Goal: Use online tool/utility: Utilize a website feature to perform a specific function

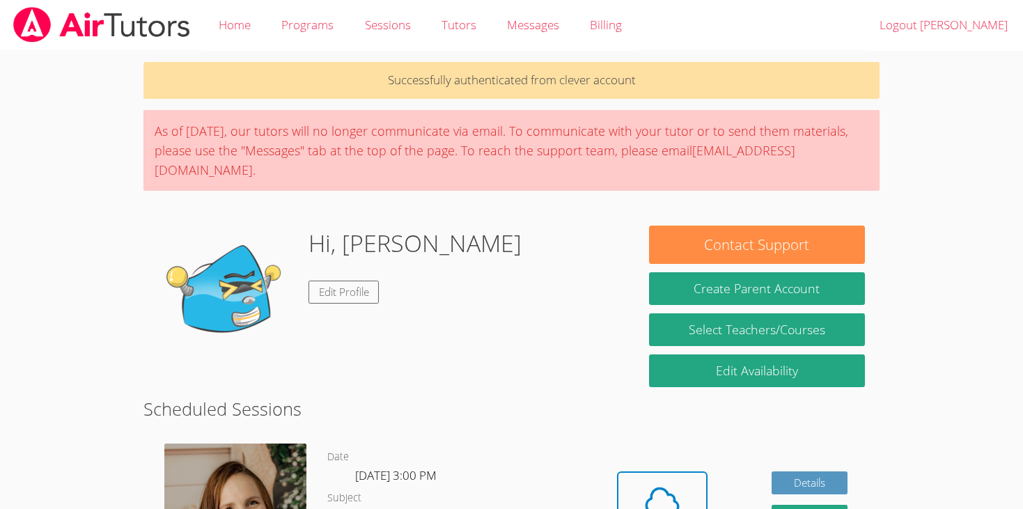
scroll to position [171, 0]
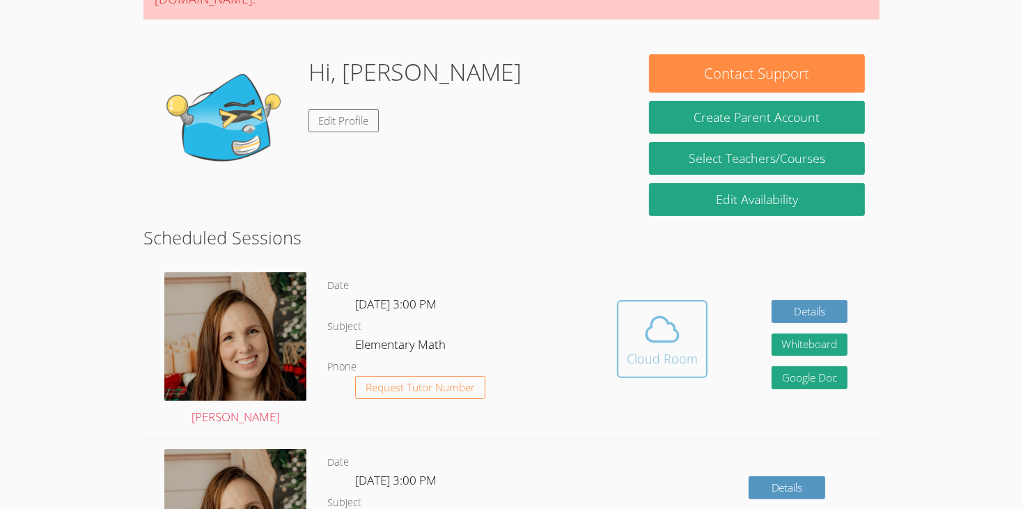
click at [666, 349] on div "Cloud Room" at bounding box center [662, 358] width 71 height 19
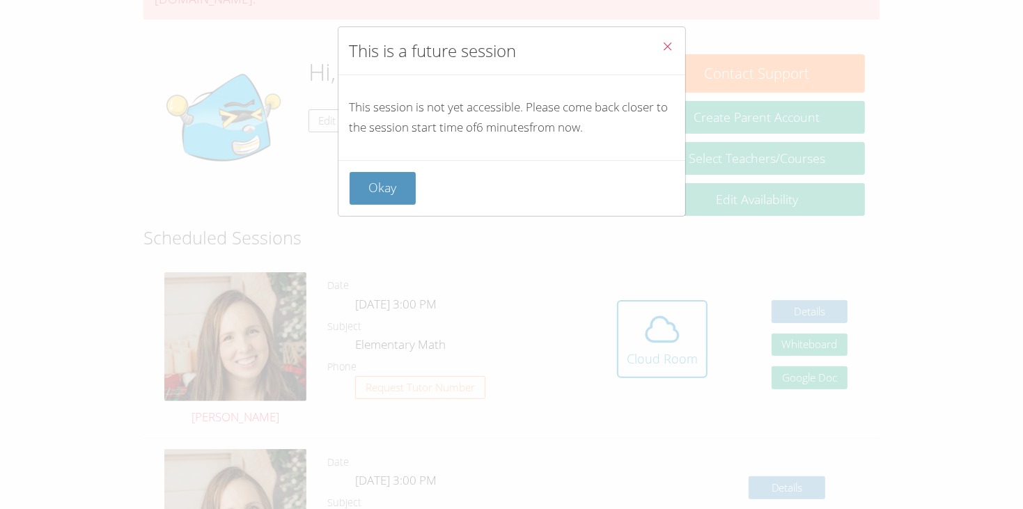
click at [670, 38] on button "Close" at bounding box center [668, 48] width 34 height 42
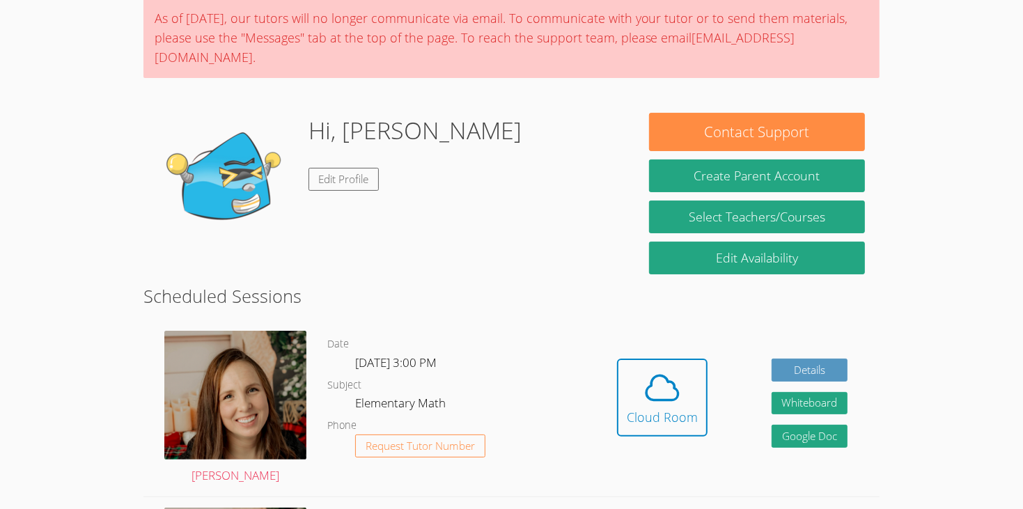
scroll to position [275, 0]
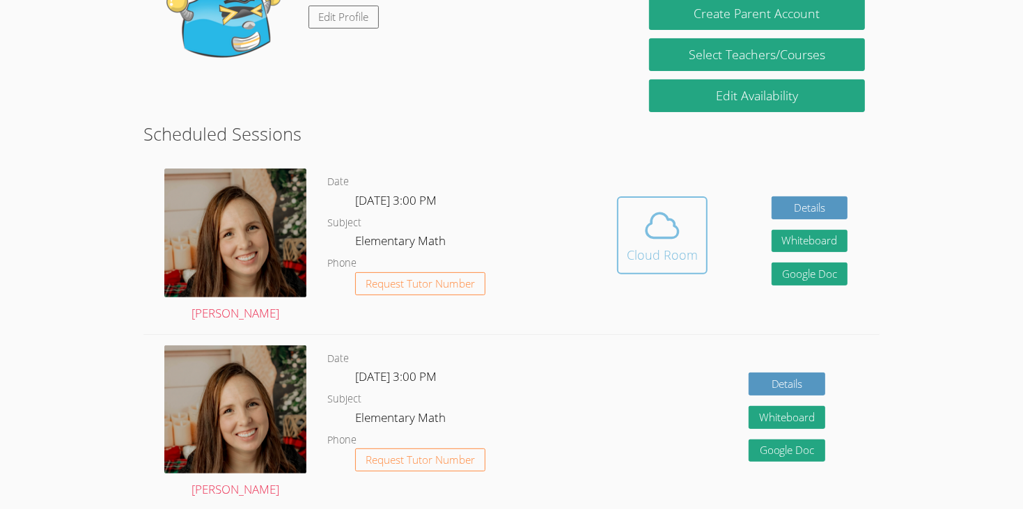
click at [670, 224] on icon at bounding box center [662, 225] width 39 height 39
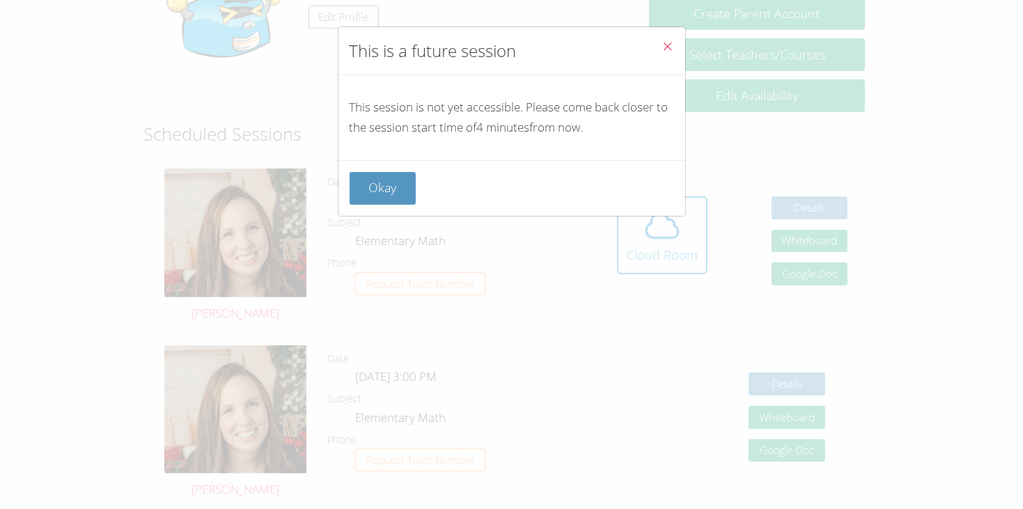
click at [666, 54] on span "Close" at bounding box center [668, 48] width 12 height 16
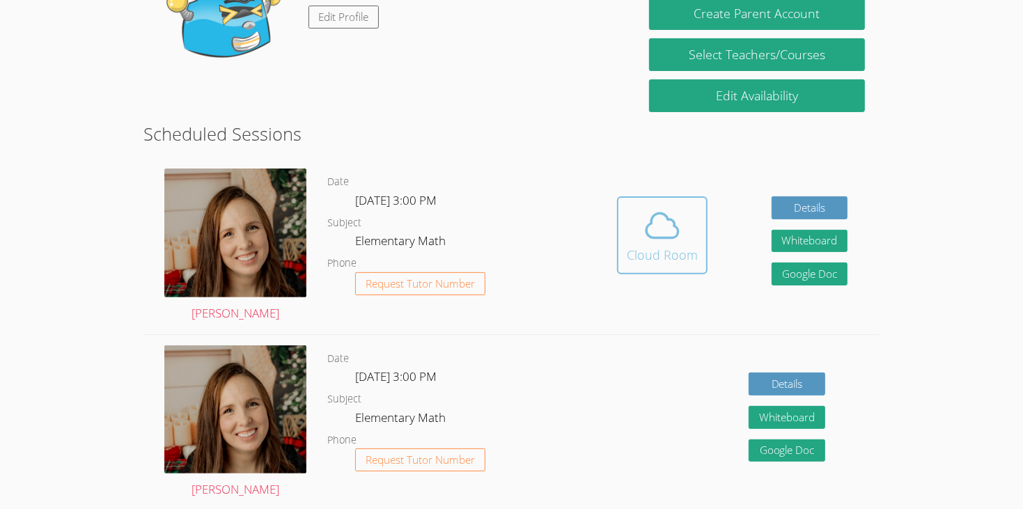
click at [701, 221] on button "Cloud Room" at bounding box center [662, 235] width 91 height 78
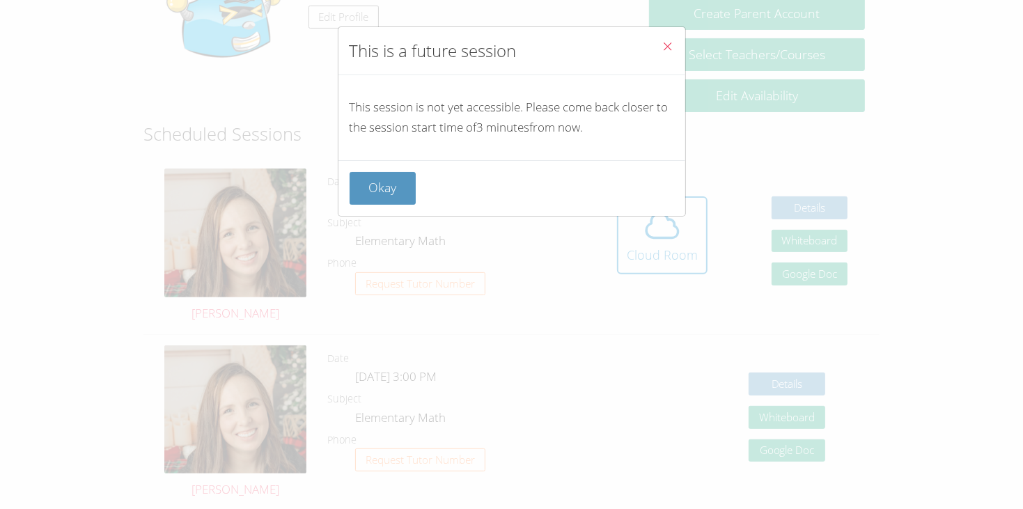
click at [669, 45] on icon "Close" at bounding box center [668, 46] width 12 height 12
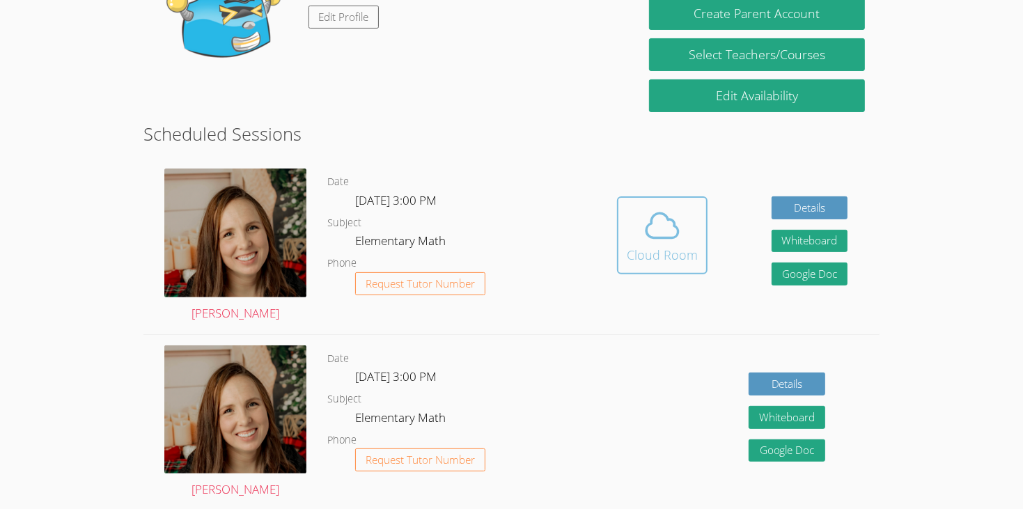
click at [679, 206] on icon at bounding box center [662, 225] width 39 height 39
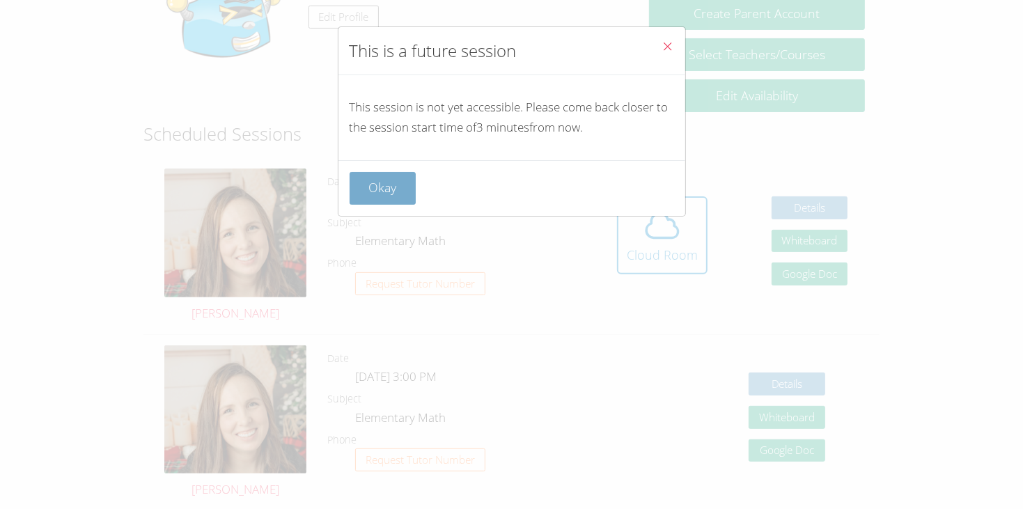
click at [385, 185] on button "Okay" at bounding box center [383, 188] width 67 height 33
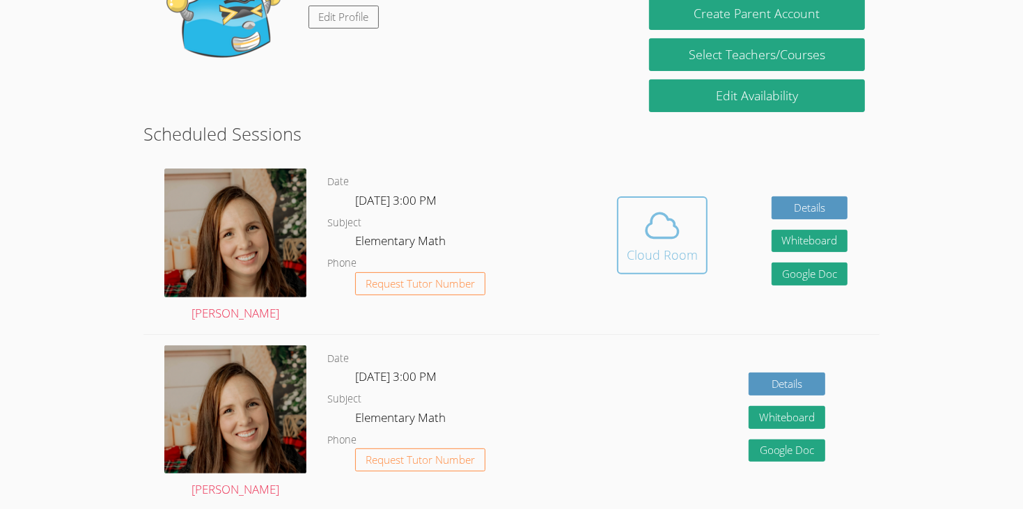
click at [680, 245] on div "Cloud Room" at bounding box center [662, 254] width 71 height 19
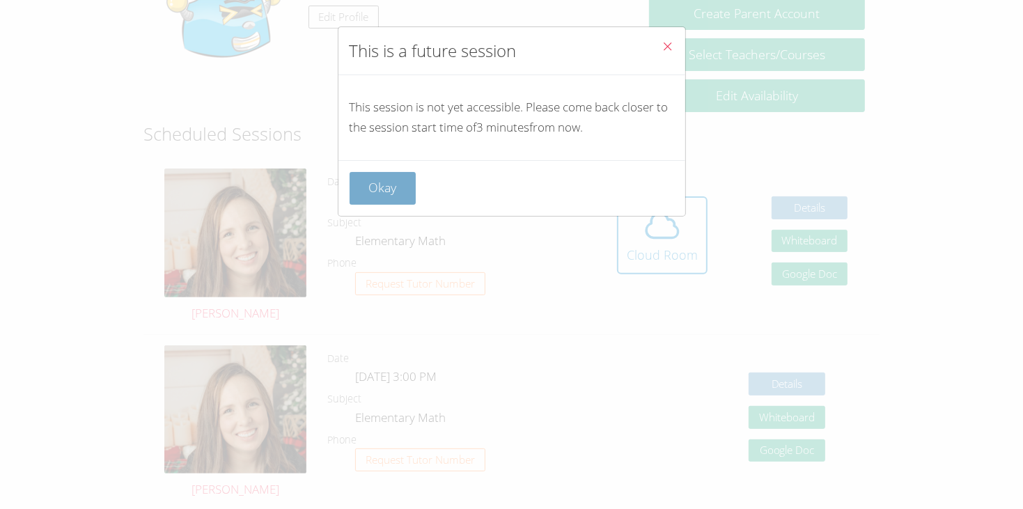
click at [350, 203] on button "Okay" at bounding box center [383, 188] width 67 height 33
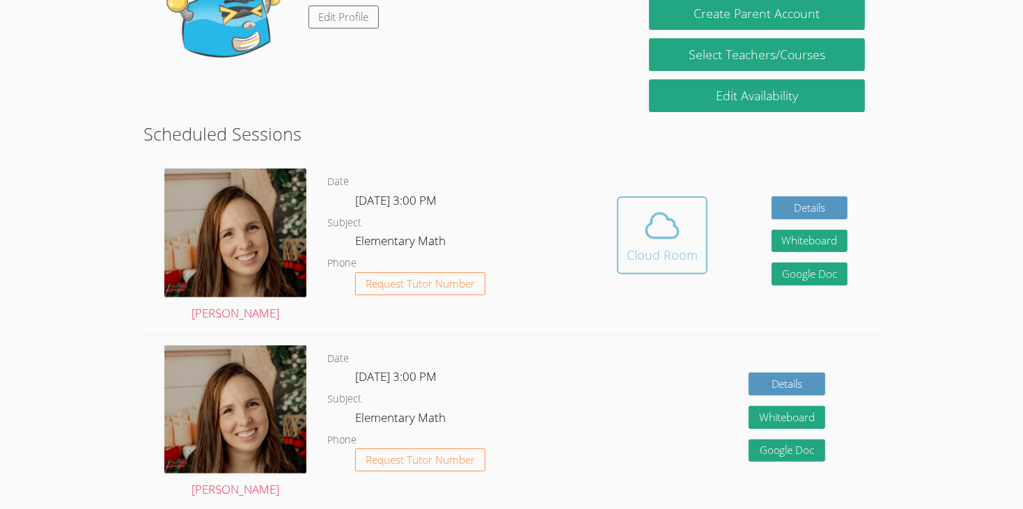
click at [651, 214] on icon at bounding box center [662, 226] width 32 height 24
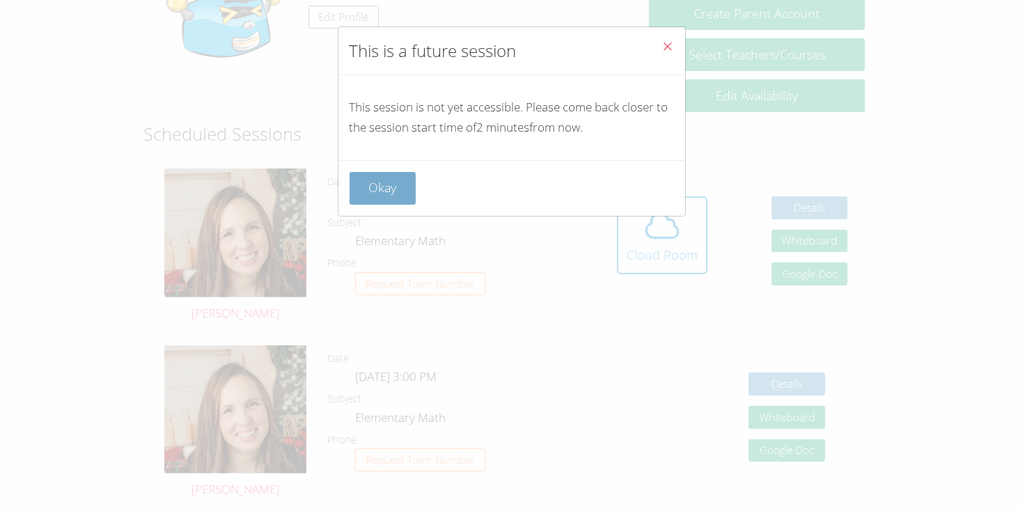
click at [381, 194] on button "Okay" at bounding box center [383, 188] width 67 height 33
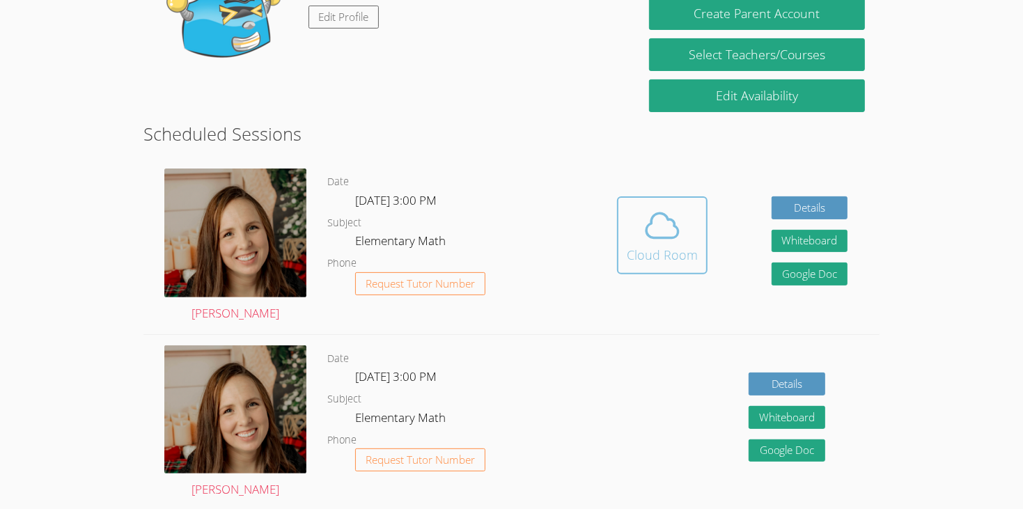
click at [678, 245] on div "Cloud Room" at bounding box center [662, 254] width 71 height 19
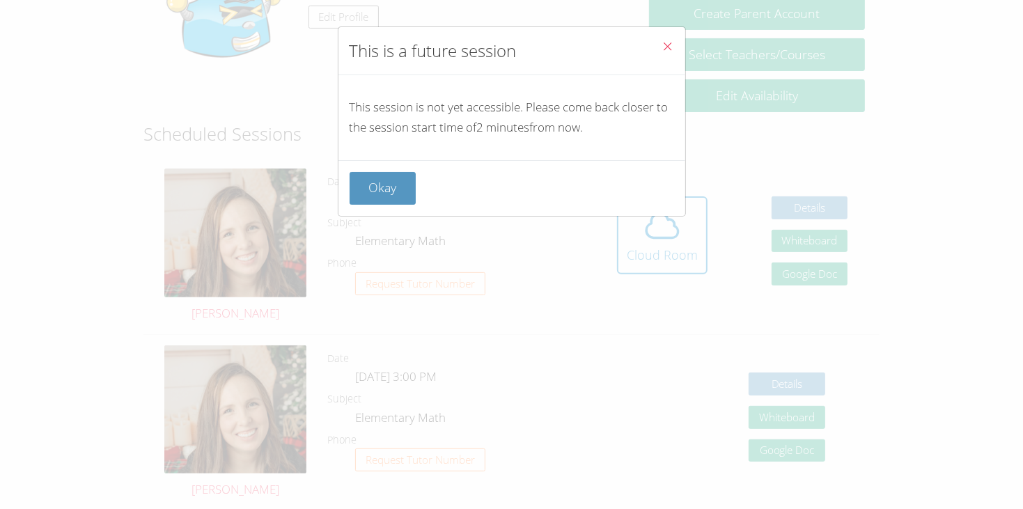
click at [669, 37] on button "Close" at bounding box center [668, 48] width 34 height 42
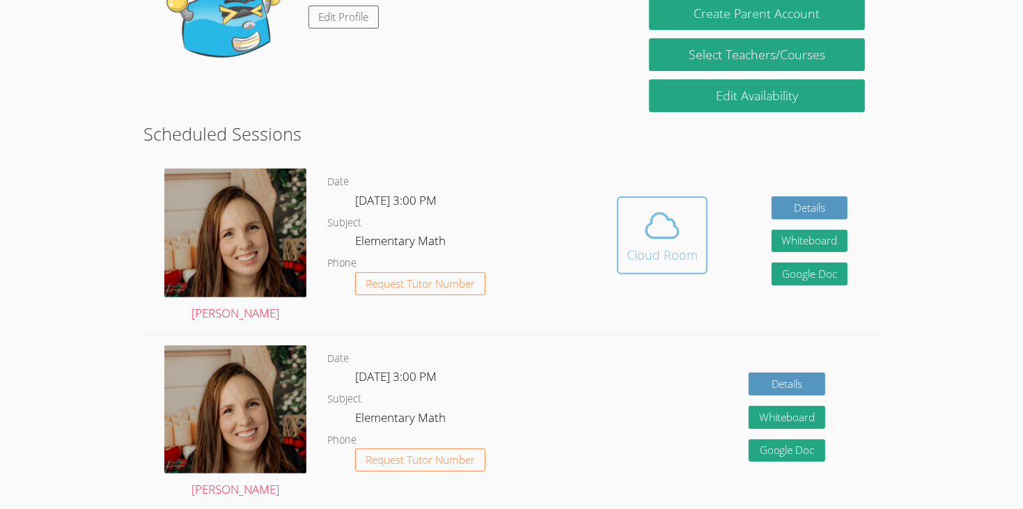
click at [702, 205] on button "Cloud Room" at bounding box center [662, 235] width 91 height 78
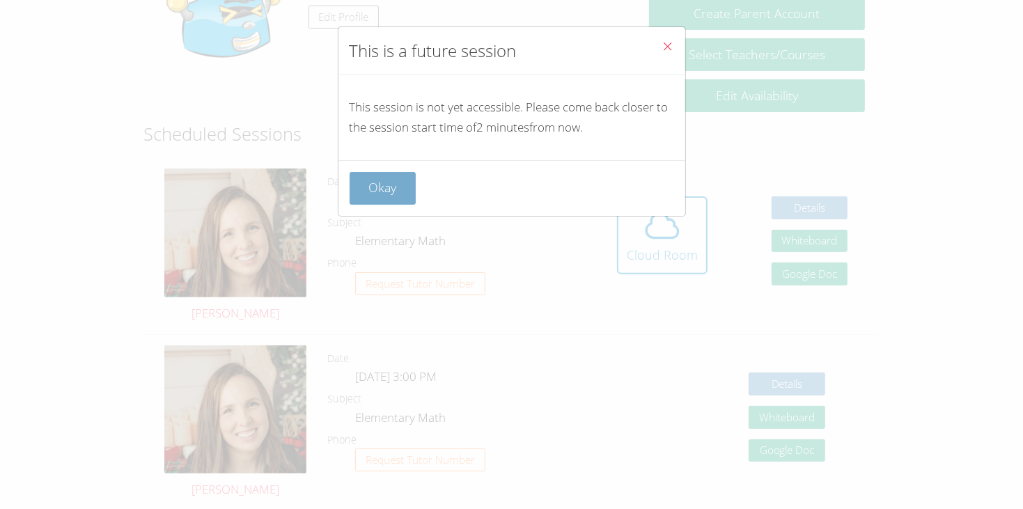
click at [399, 195] on button "Okay" at bounding box center [383, 188] width 67 height 33
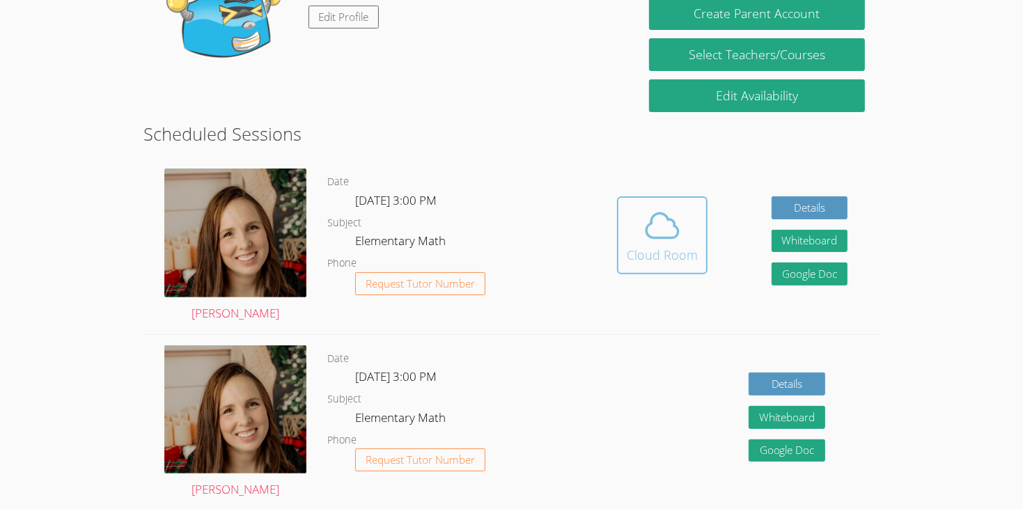
click at [658, 215] on icon at bounding box center [662, 225] width 39 height 39
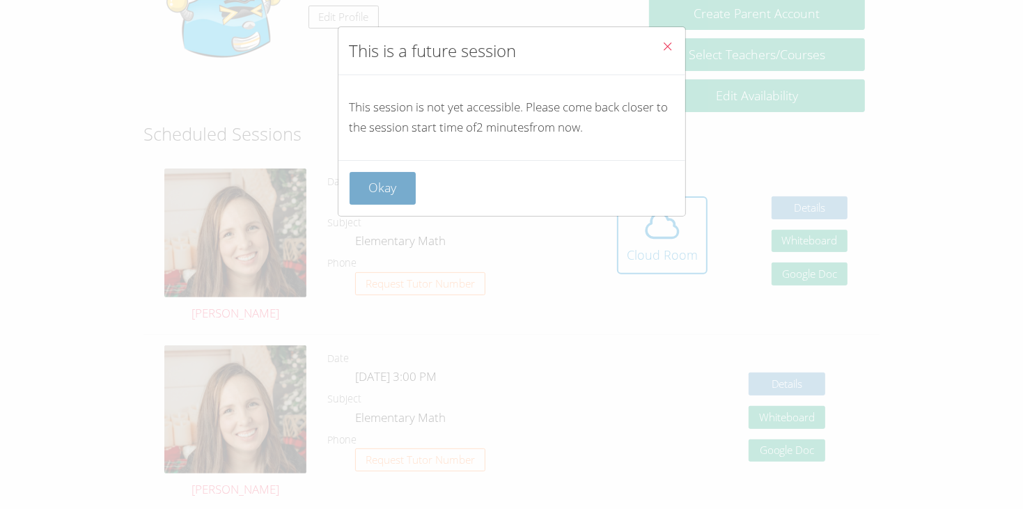
click at [382, 193] on button "Okay" at bounding box center [383, 188] width 67 height 33
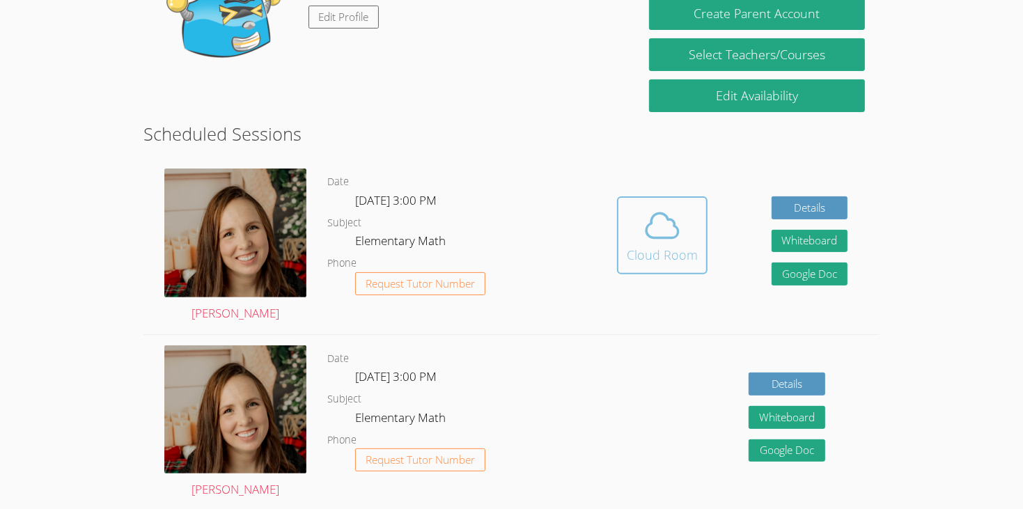
click at [652, 219] on icon at bounding box center [662, 226] width 32 height 24
